Goal: Obtain resource: Obtain resource

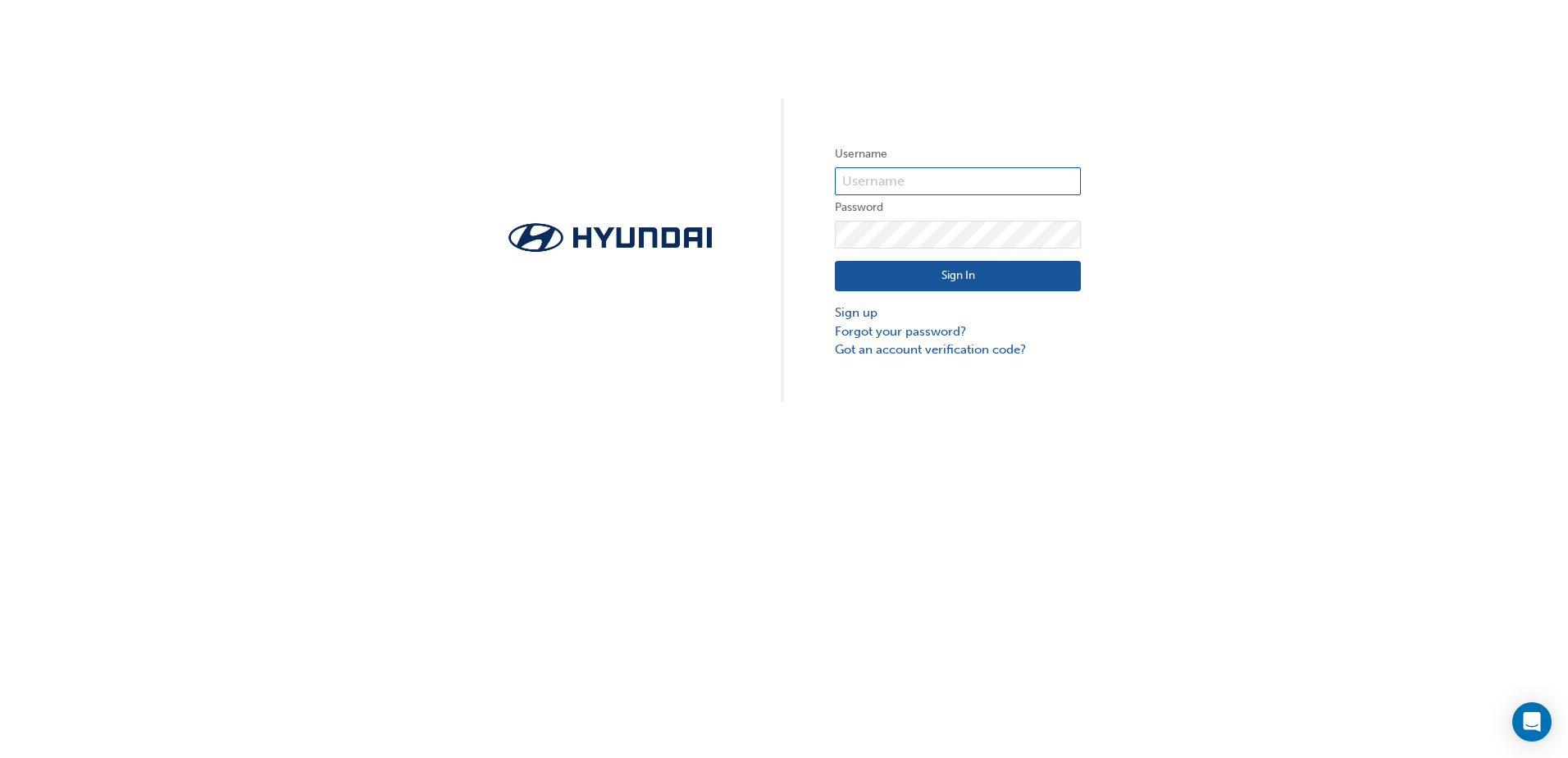
type input "36476"
click at [939, 173] on input "36476" at bounding box center [958, 182] width 246 height 28
click at [845, 281] on button "Sign In" at bounding box center [958, 276] width 246 height 32
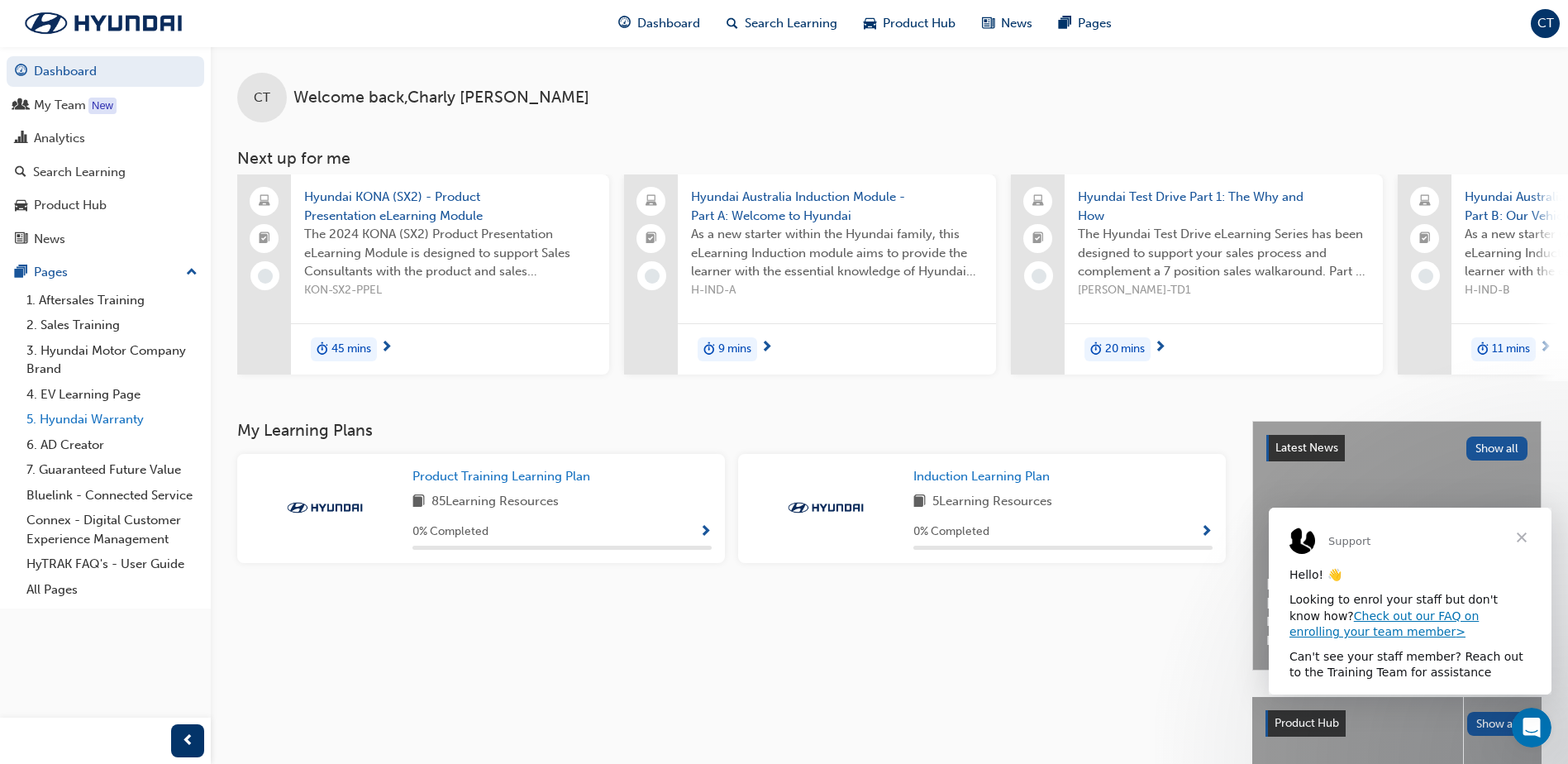
click at [137, 421] on link "5. Hyundai Warranty" at bounding box center [111, 419] width 184 height 26
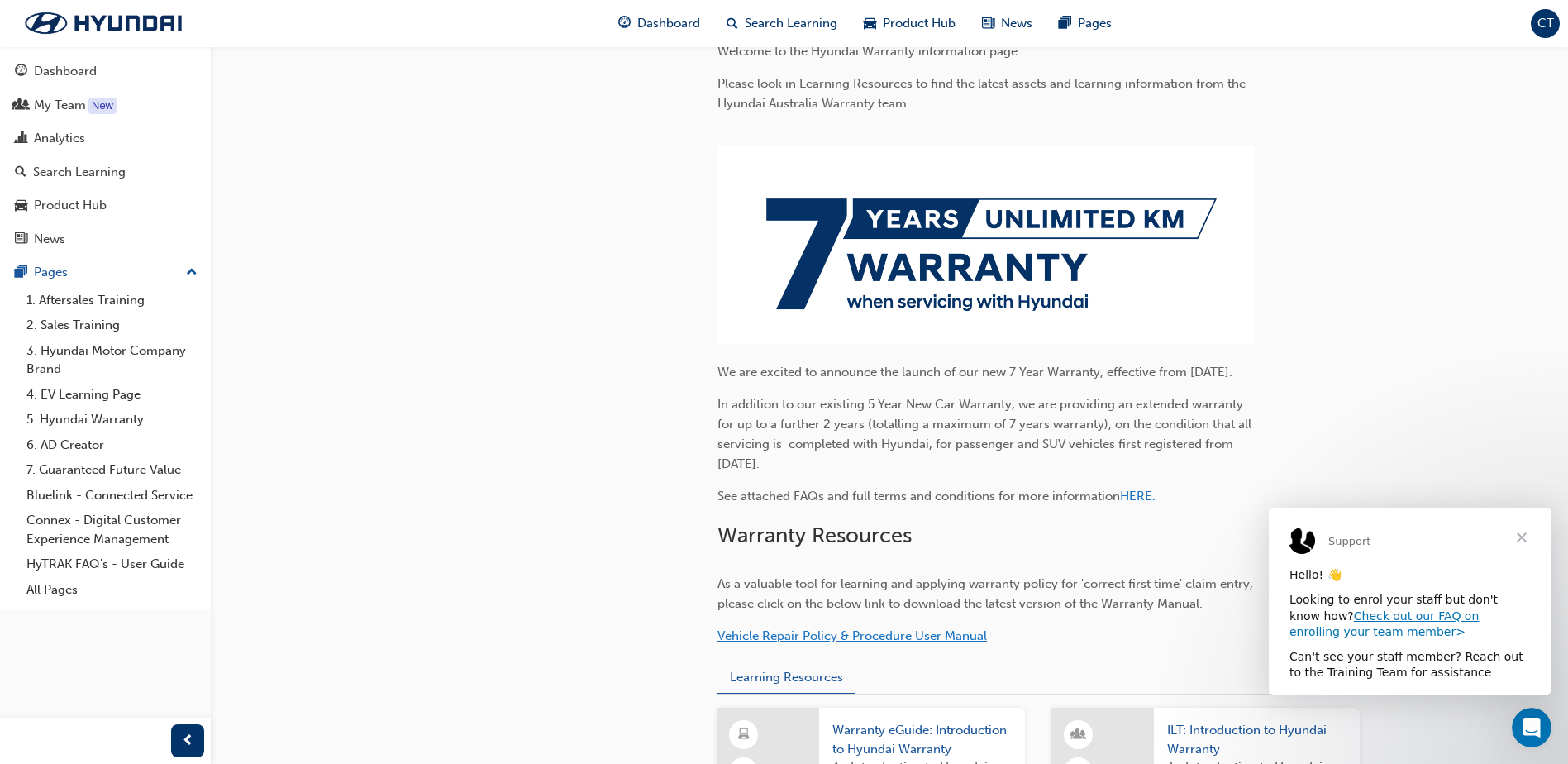
scroll to position [496, 0]
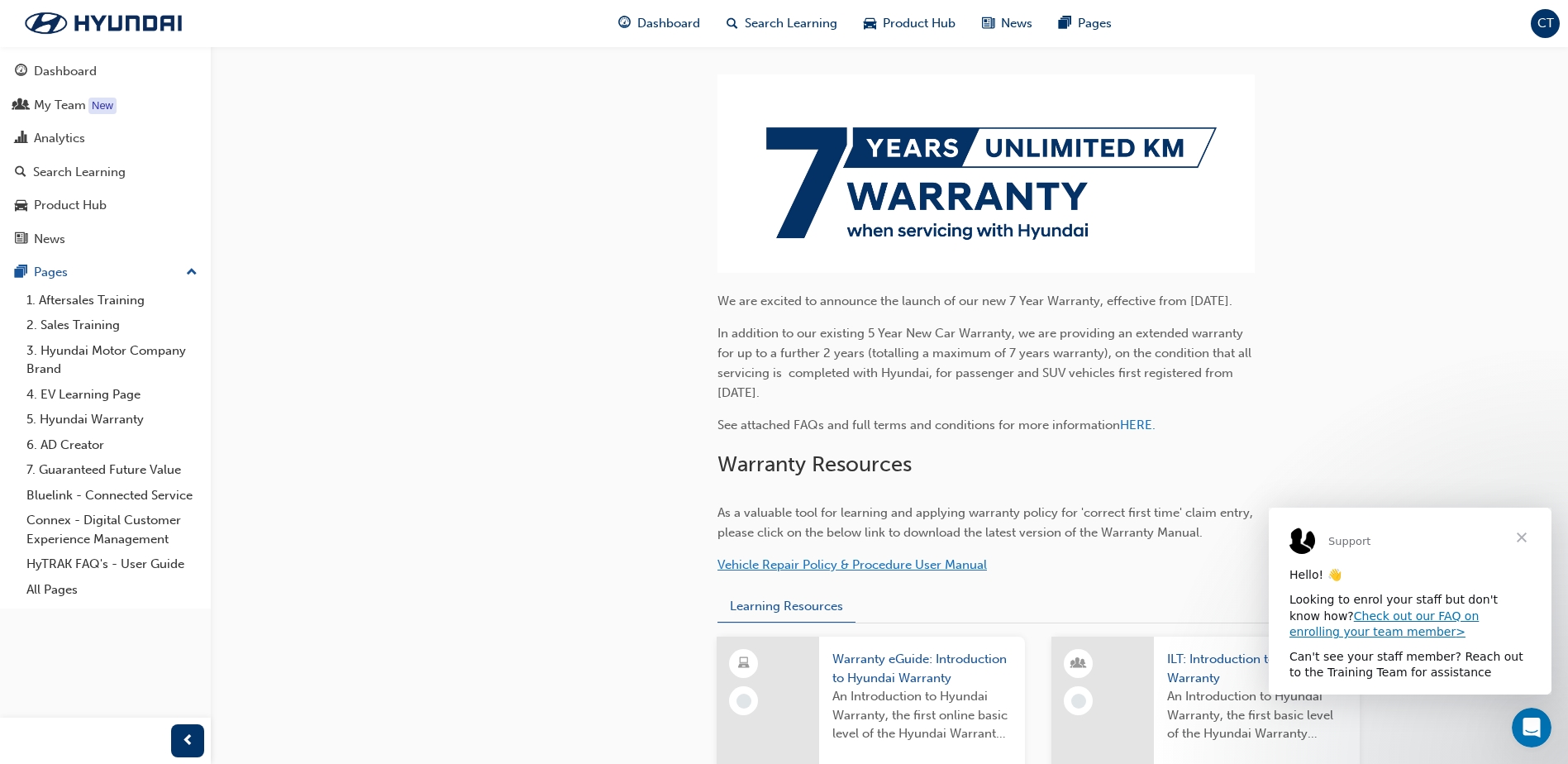
click at [949, 572] on span "Vehicle Repair Policy & Procedure User Manual" at bounding box center [852, 564] width 270 height 15
